Goal: Complete application form: Complete application form

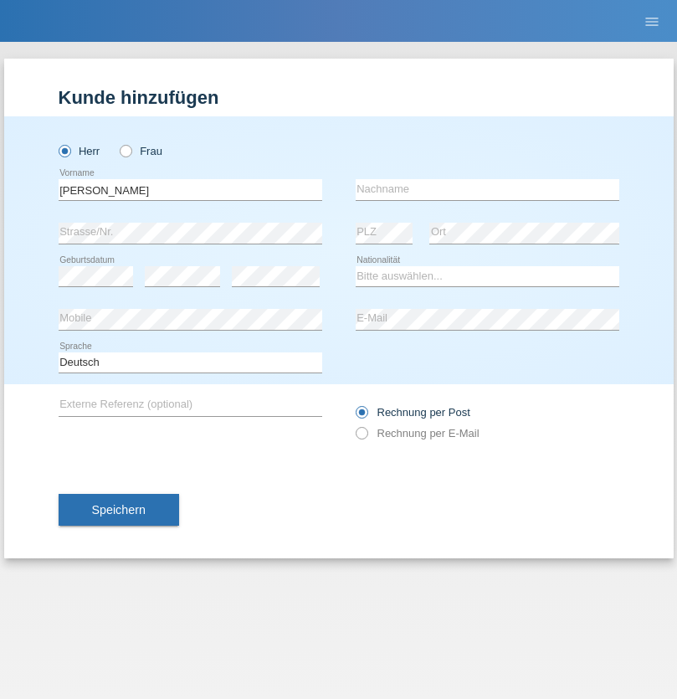
type input "Jörg"
click at [487, 189] on input "text" at bounding box center [488, 189] width 264 height 21
type input "Traksel"
select select "DE"
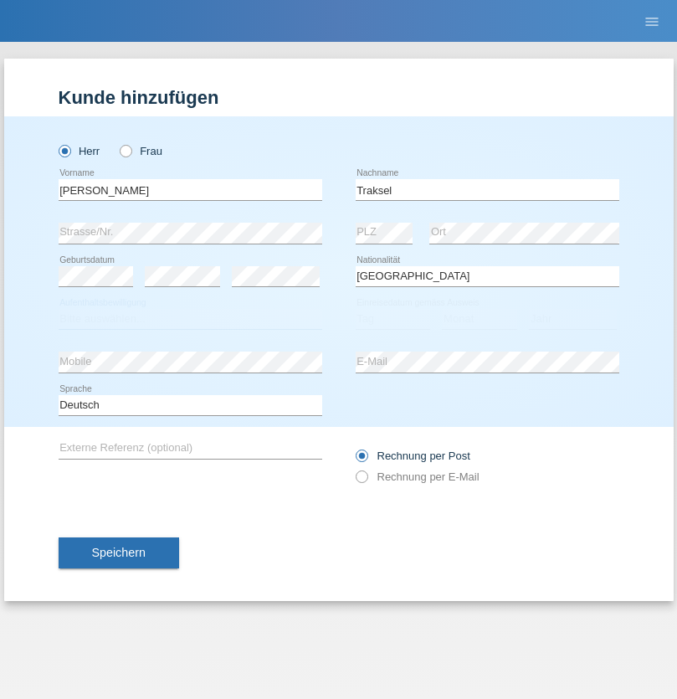
select select "C"
select select "01"
select select "07"
select select "2008"
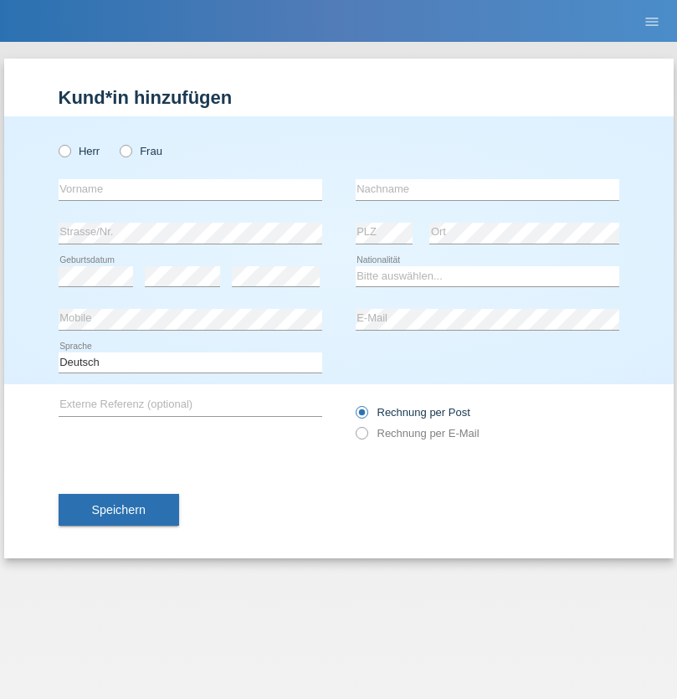
radio input "true"
click at [190, 189] on input "text" at bounding box center [191, 189] width 264 height 21
type input "[DEMOGRAPHIC_DATA]"
click at [487, 189] on input "text" at bounding box center [488, 189] width 264 height 21
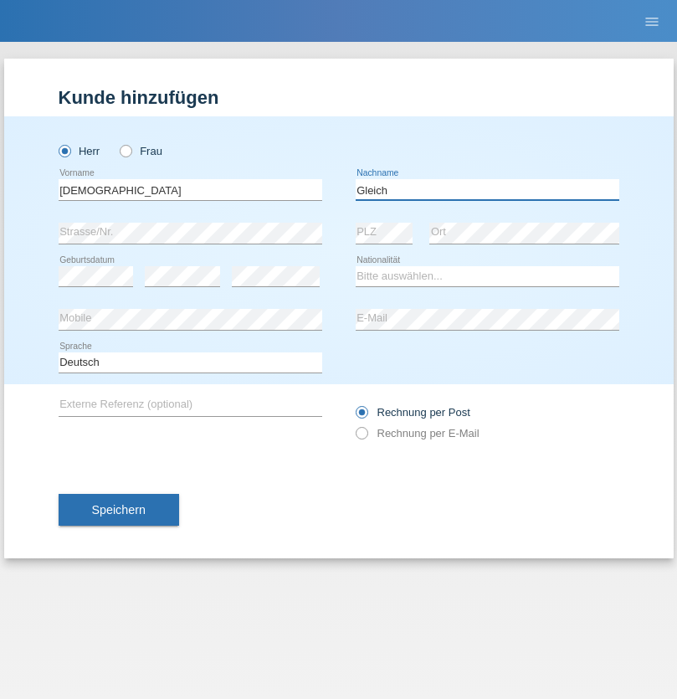
type input "Gleich"
select select "CH"
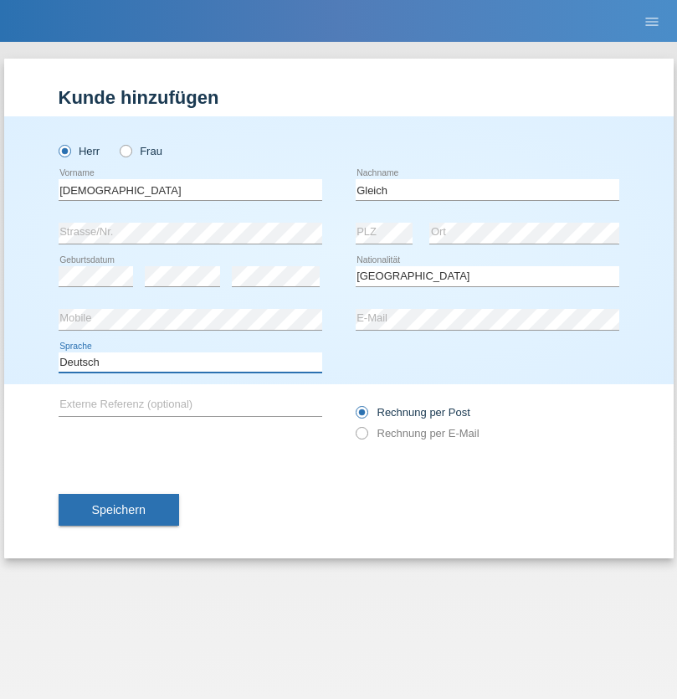
select select "en"
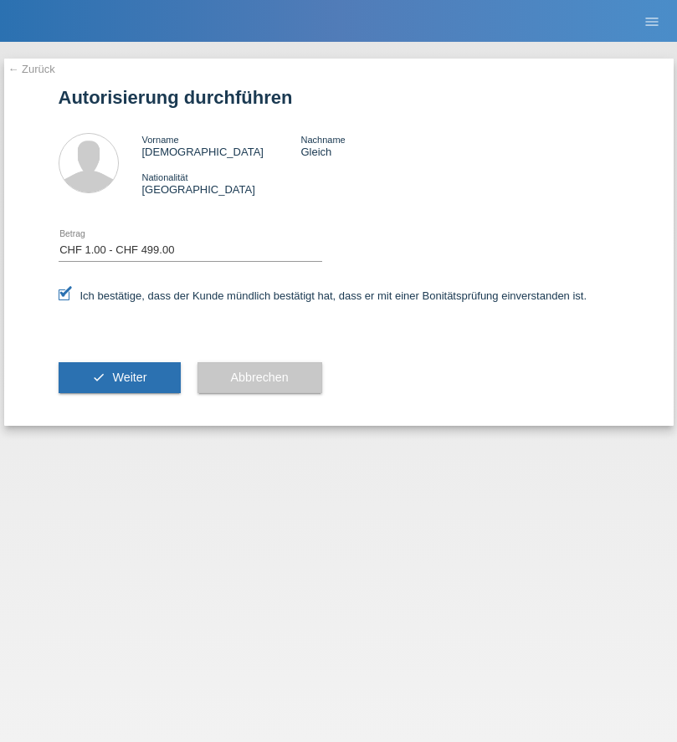
select select "1"
click at [119, 377] on span "Weiter" at bounding box center [129, 377] width 34 height 13
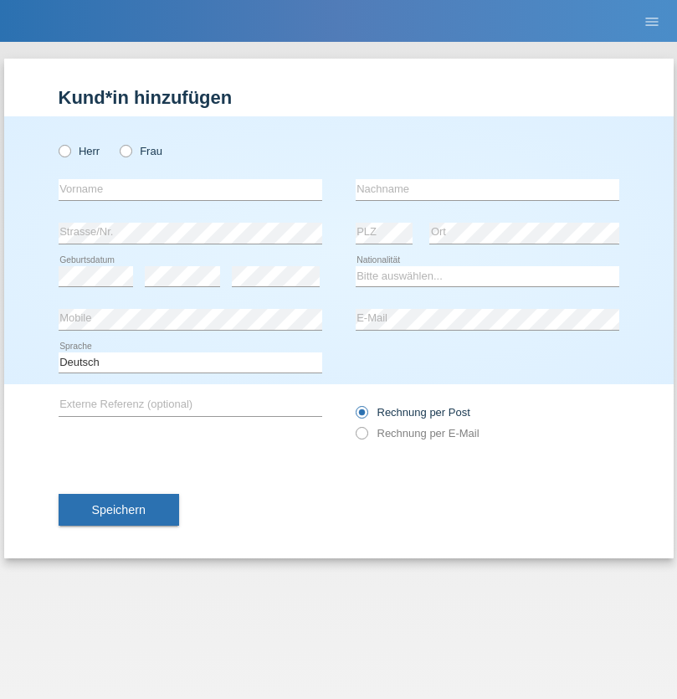
radio input "true"
click at [190, 189] on input "text" at bounding box center [191, 189] width 264 height 21
type input "Vedrana"
click at [487, 189] on input "text" at bounding box center [488, 189] width 264 height 21
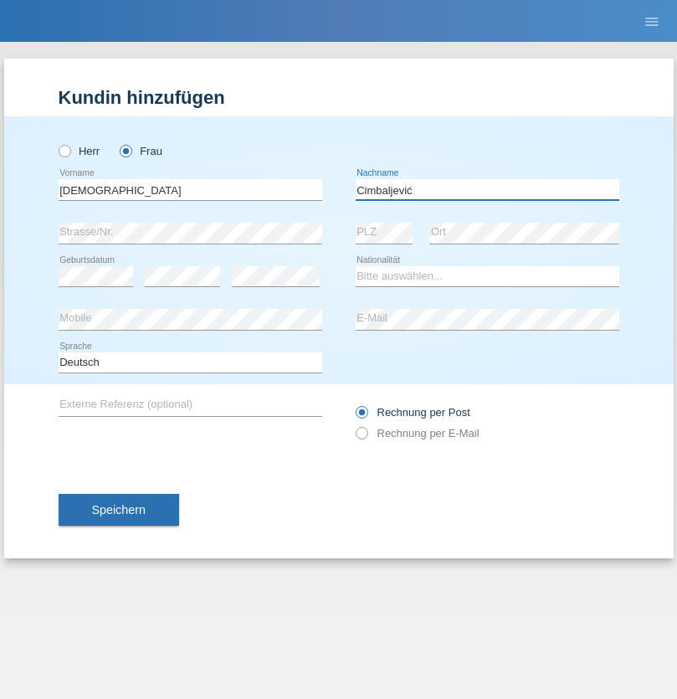
type input "Cimbaljević"
select select "HR"
select select "C"
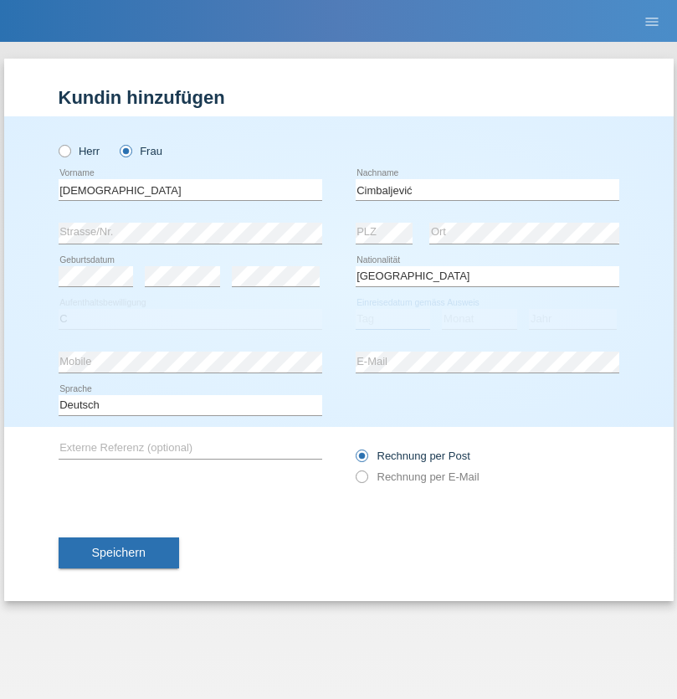
select select "12"
select select "08"
select select "2021"
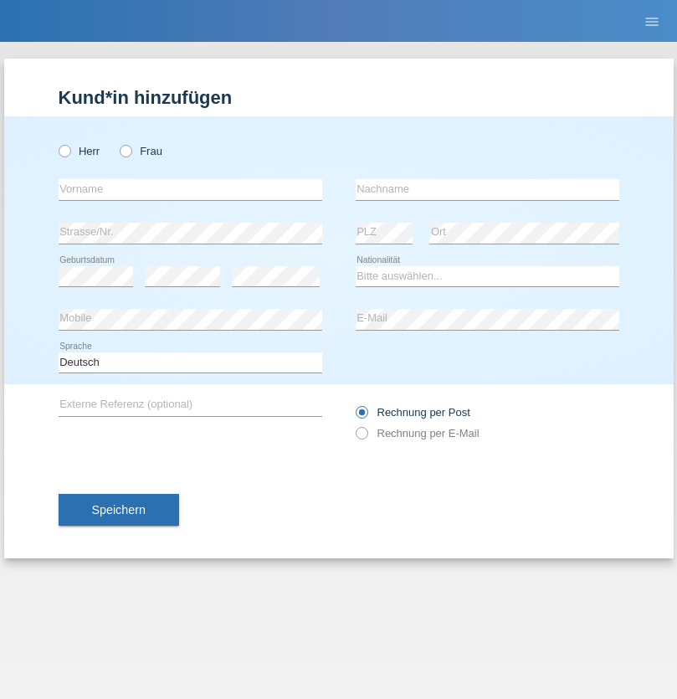
radio input "true"
click at [190, 189] on input "text" at bounding box center [191, 189] width 264 height 21
type input "Batsche"
click at [487, 189] on input "text" at bounding box center [488, 189] width 264 height 21
type input "Arifoska"
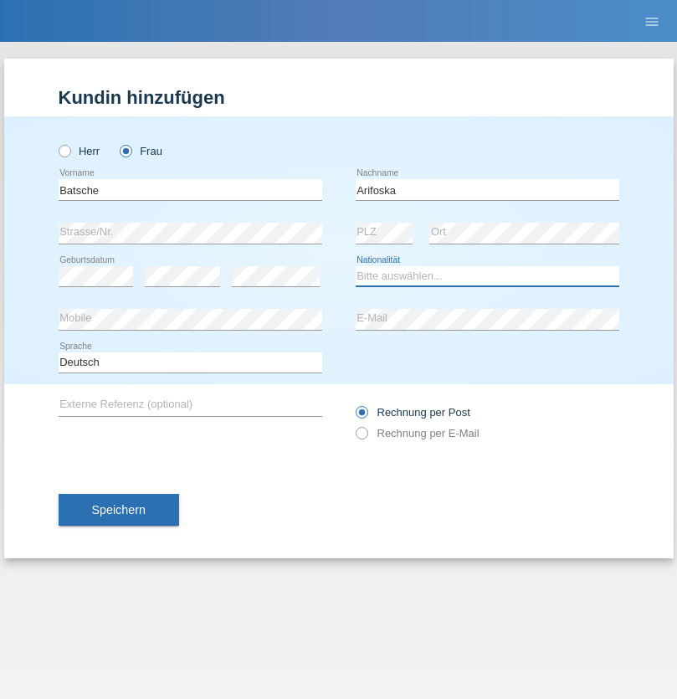
select select "CH"
radio input "true"
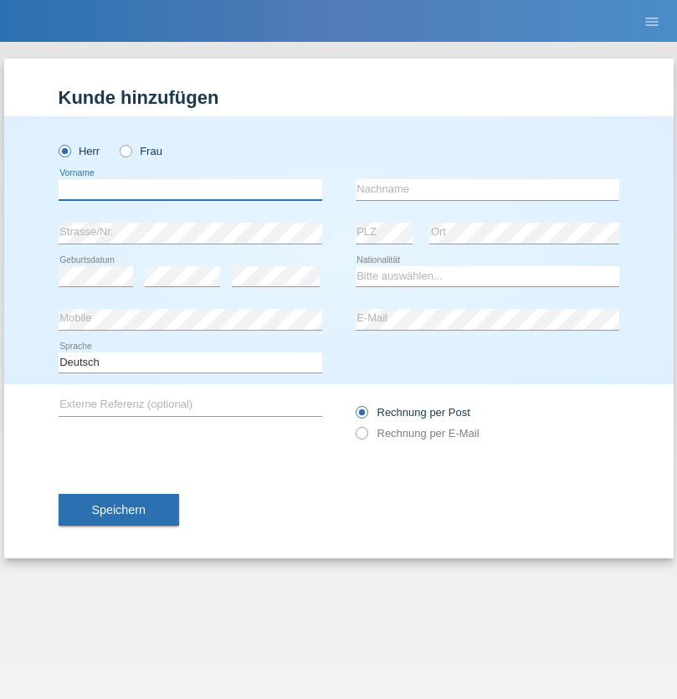
click at [190, 189] on input "text" at bounding box center [191, 189] width 264 height 21
type input "Emre"
click at [487, 189] on input "text" at bounding box center [488, 189] width 264 height 21
type input "Uzun"
select select "CH"
